Goal: Task Accomplishment & Management: Use online tool/utility

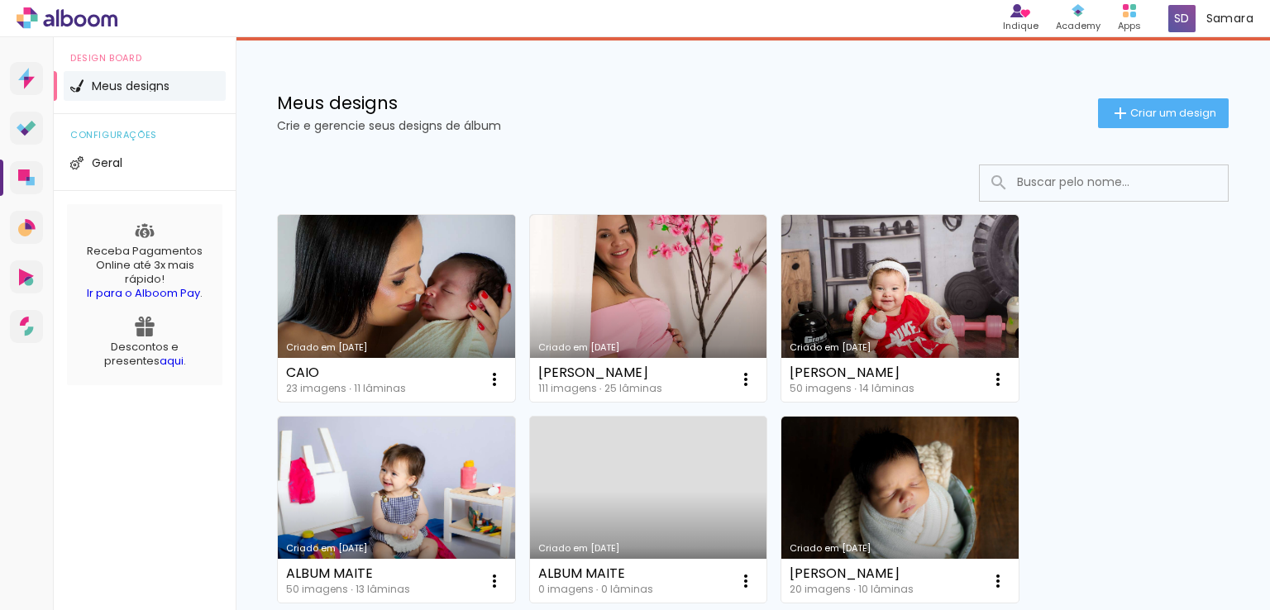
scroll to position [165, 0]
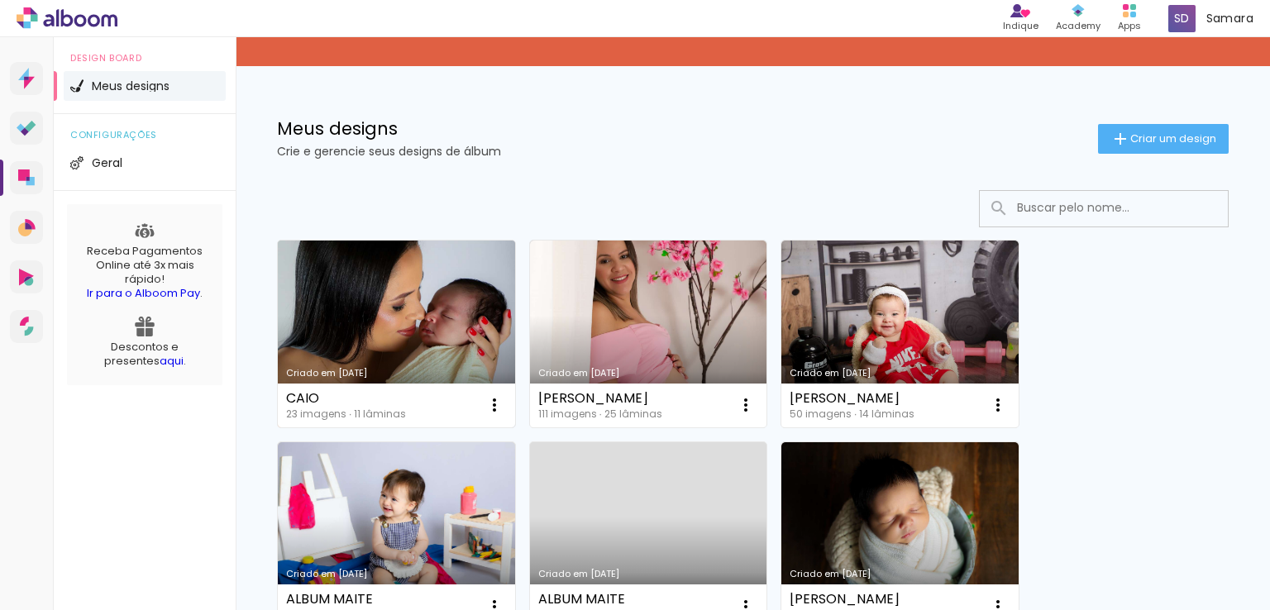
click at [465, 332] on link "Criado em [DATE]" at bounding box center [396, 334] width 237 height 187
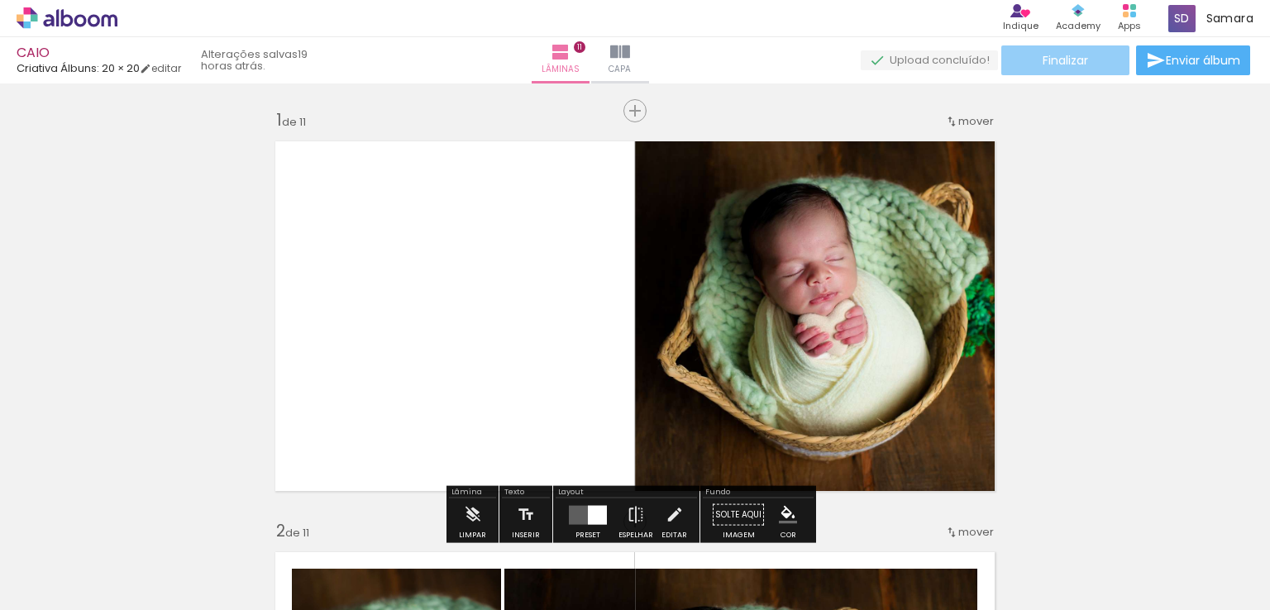
click at [1063, 66] on span "Finalizar" at bounding box center [1064, 61] width 45 height 12
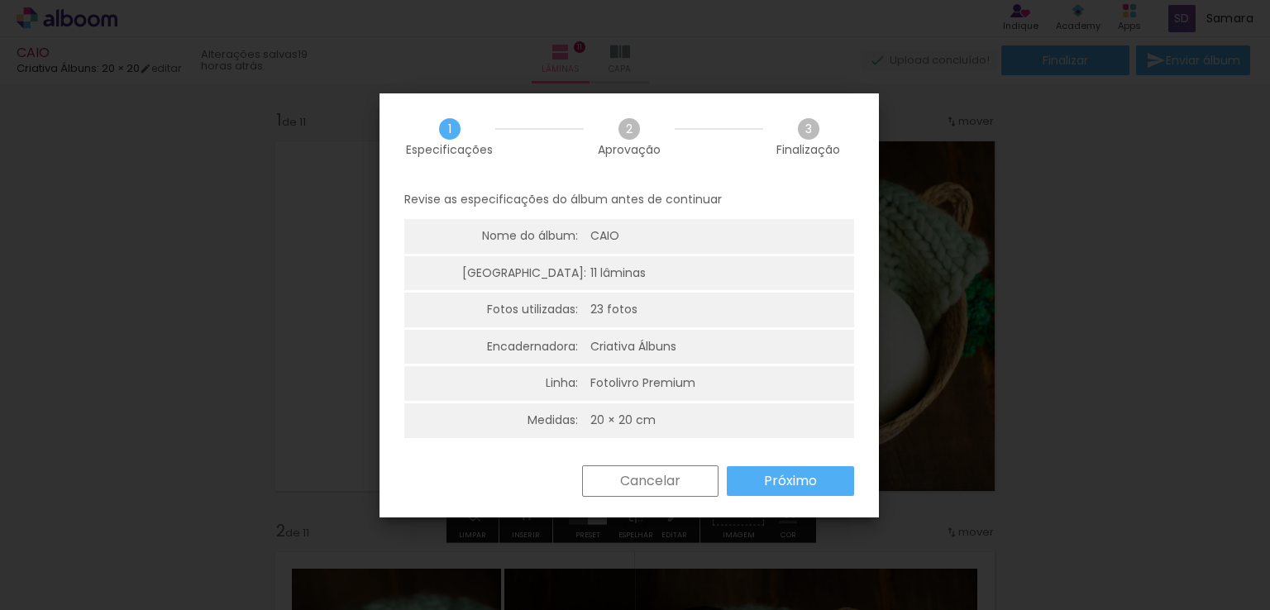
click at [0, 0] on slot "Próximo" at bounding box center [0, 0] width 0 height 0
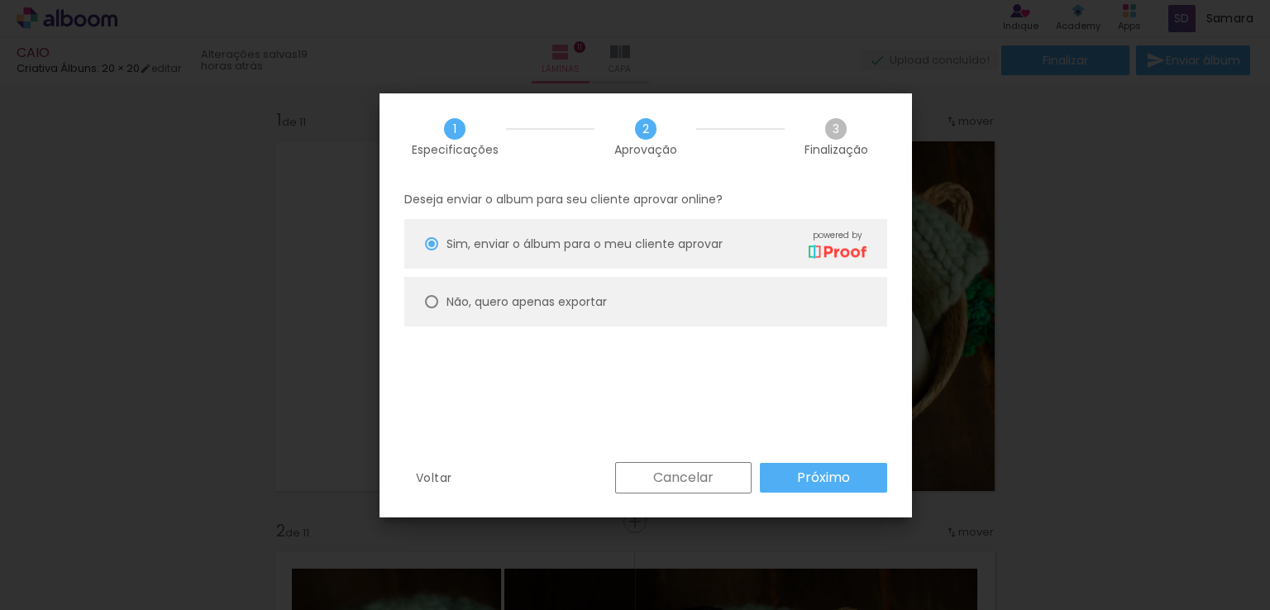
click at [0, 0] on slot "Não, quero apenas exportar" at bounding box center [0, 0] width 0 height 0
type paper-radio-button "on"
click at [796, 475] on paper-button "Próximo" at bounding box center [823, 478] width 127 height 30
type input "Alta, 300 DPI"
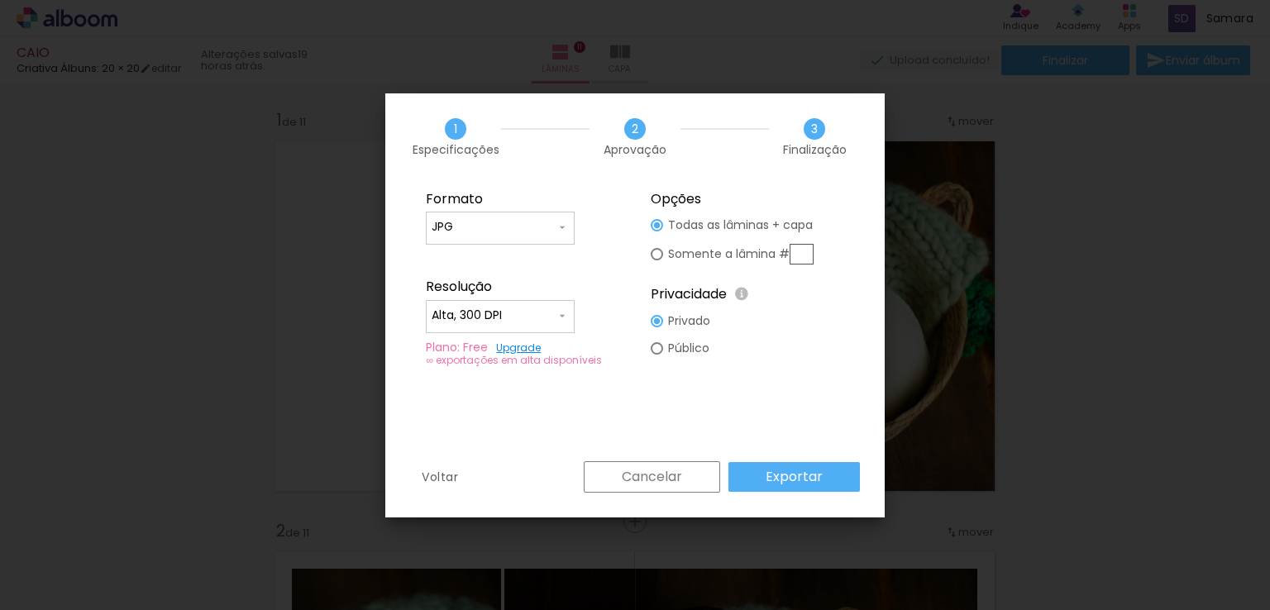
click at [0, 0] on slot "Exportar" at bounding box center [0, 0] width 0 height 0
